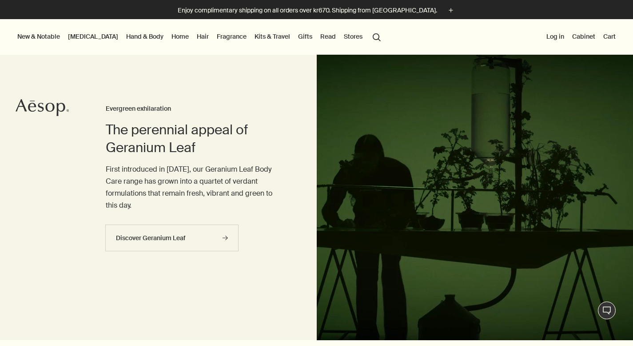
click at [296, 38] on link "Gifts" at bounding box center [305, 37] width 18 height 12
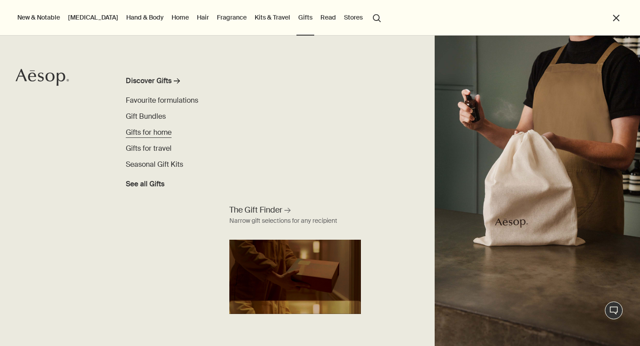
click at [150, 134] on span "Gifts for home" at bounding box center [149, 131] width 46 height 9
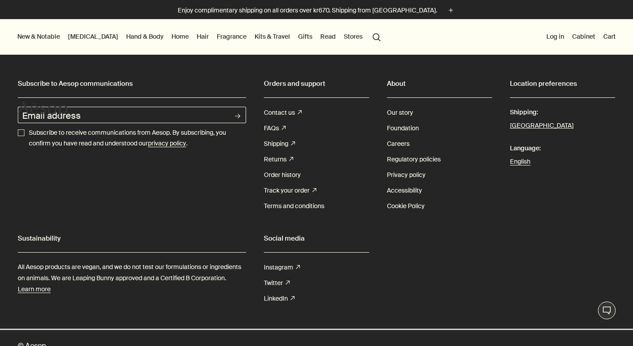
scroll to position [16, 0]
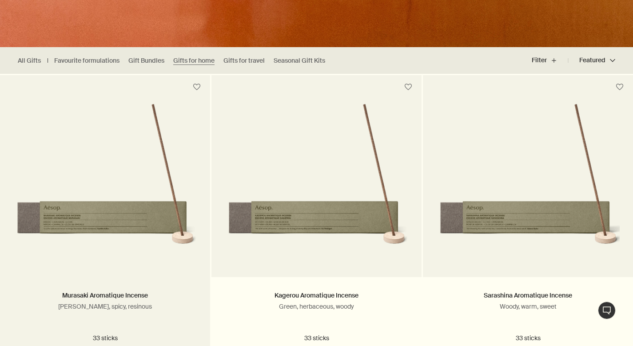
click at [0, 318] on div "Murasaki Aromatique Incense Woody, spicy, resinous 33 sticks kr450.00" at bounding box center [105, 325] width 210 height 96
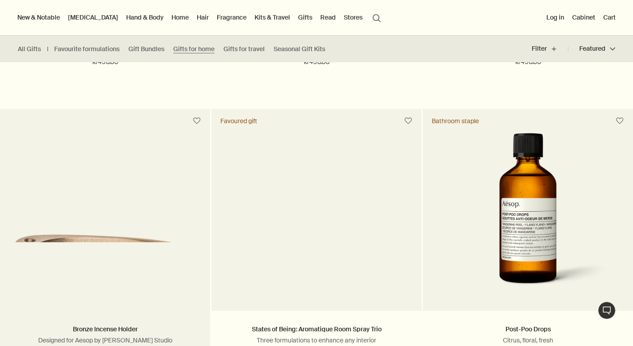
scroll to position [59, 0]
